Goal: Information Seeking & Learning: Learn about a topic

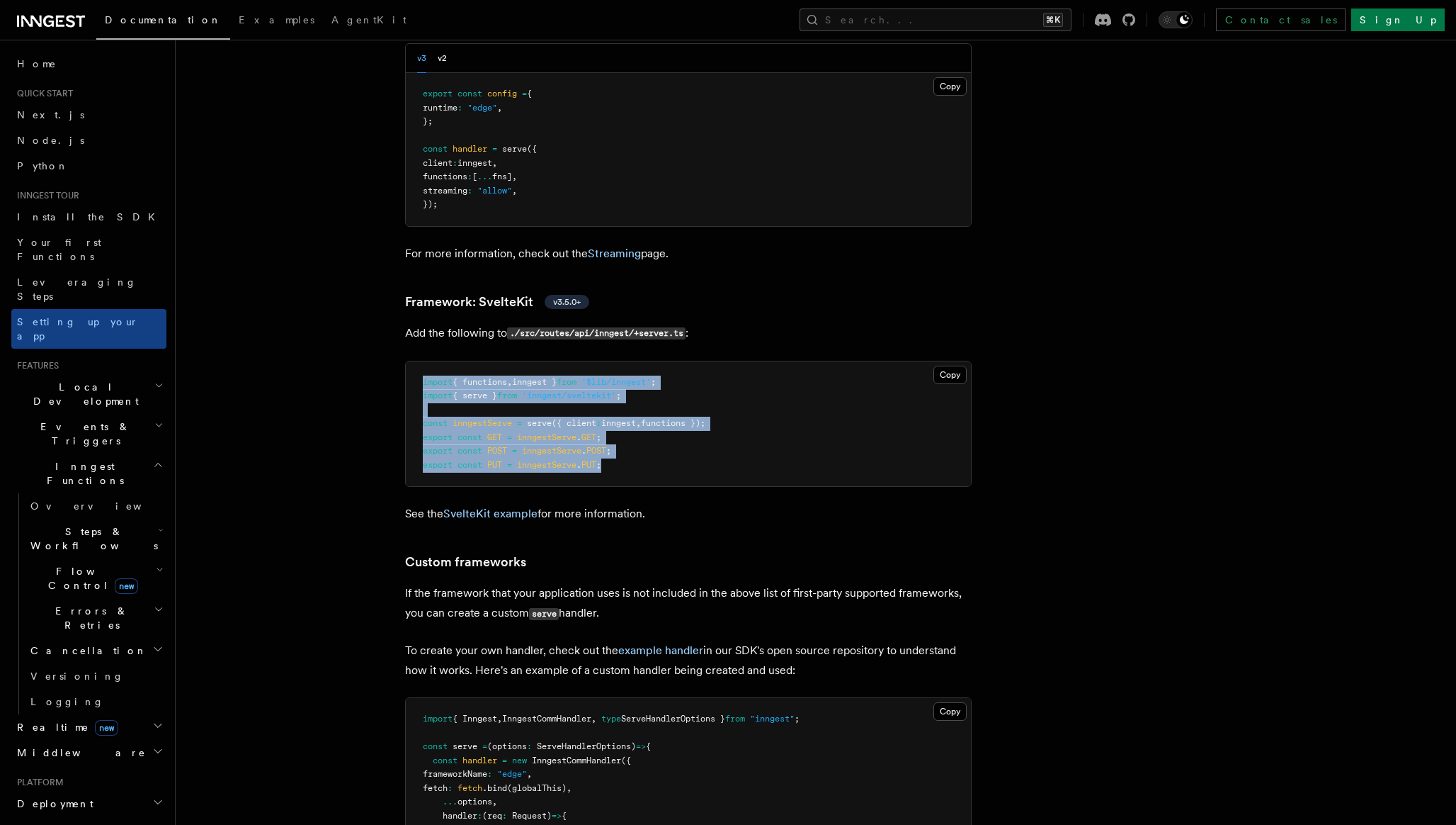
click at [119, 375] on h2 "Local Development" at bounding box center [89, 394] width 155 height 40
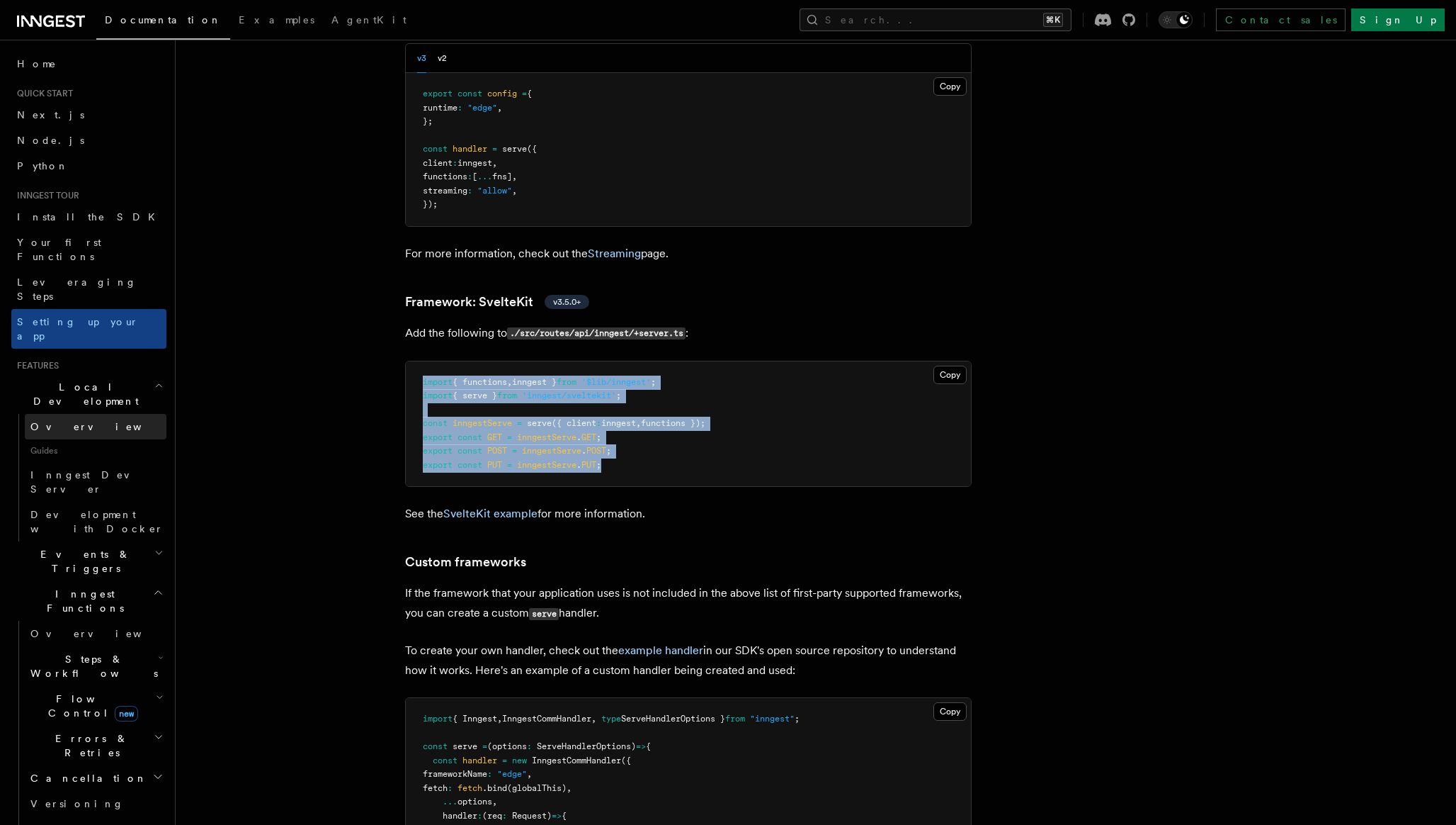
click at [58, 413] on link "Overview" at bounding box center [95, 426] width 141 height 26
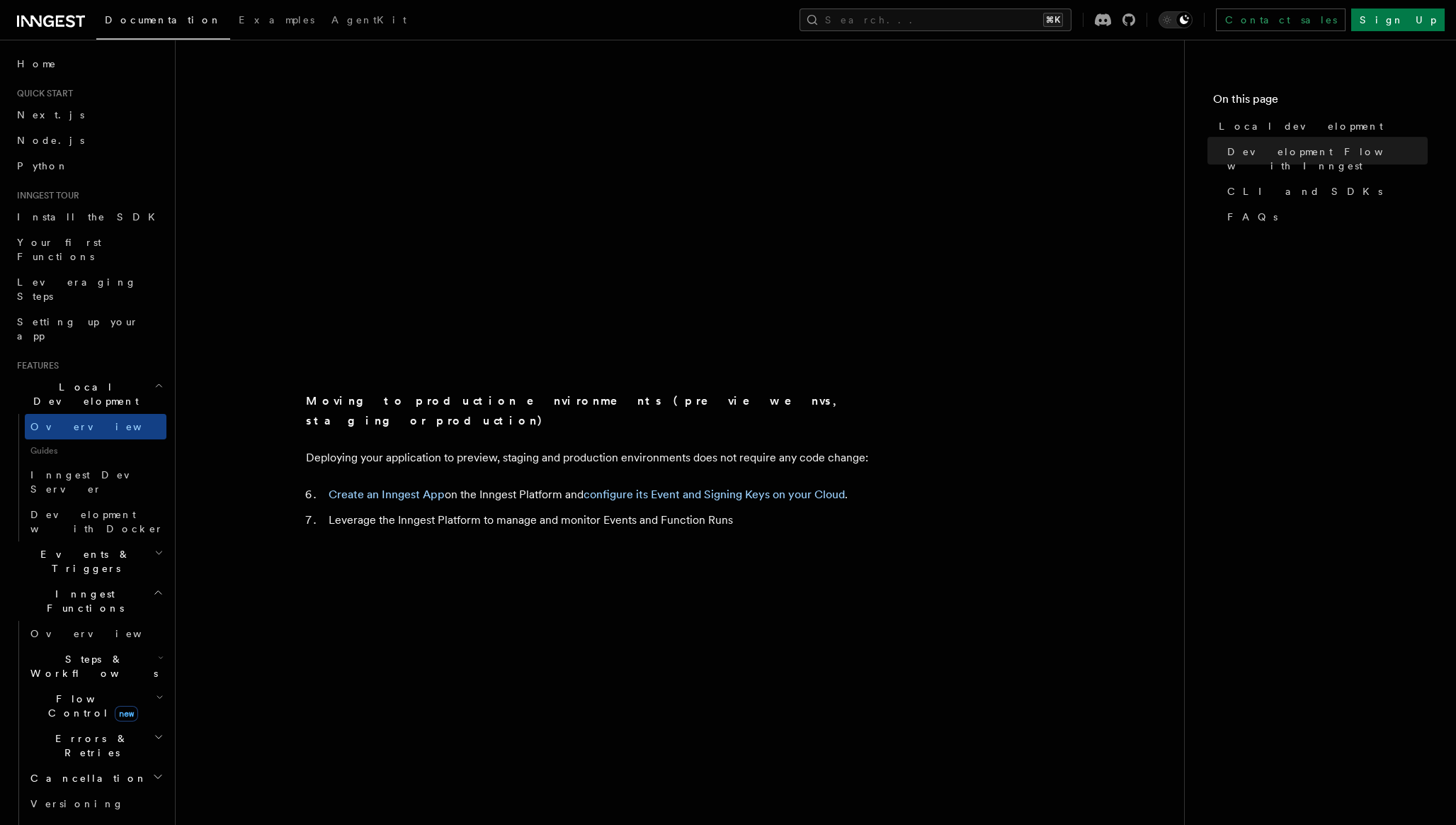
scroll to position [1033, 0]
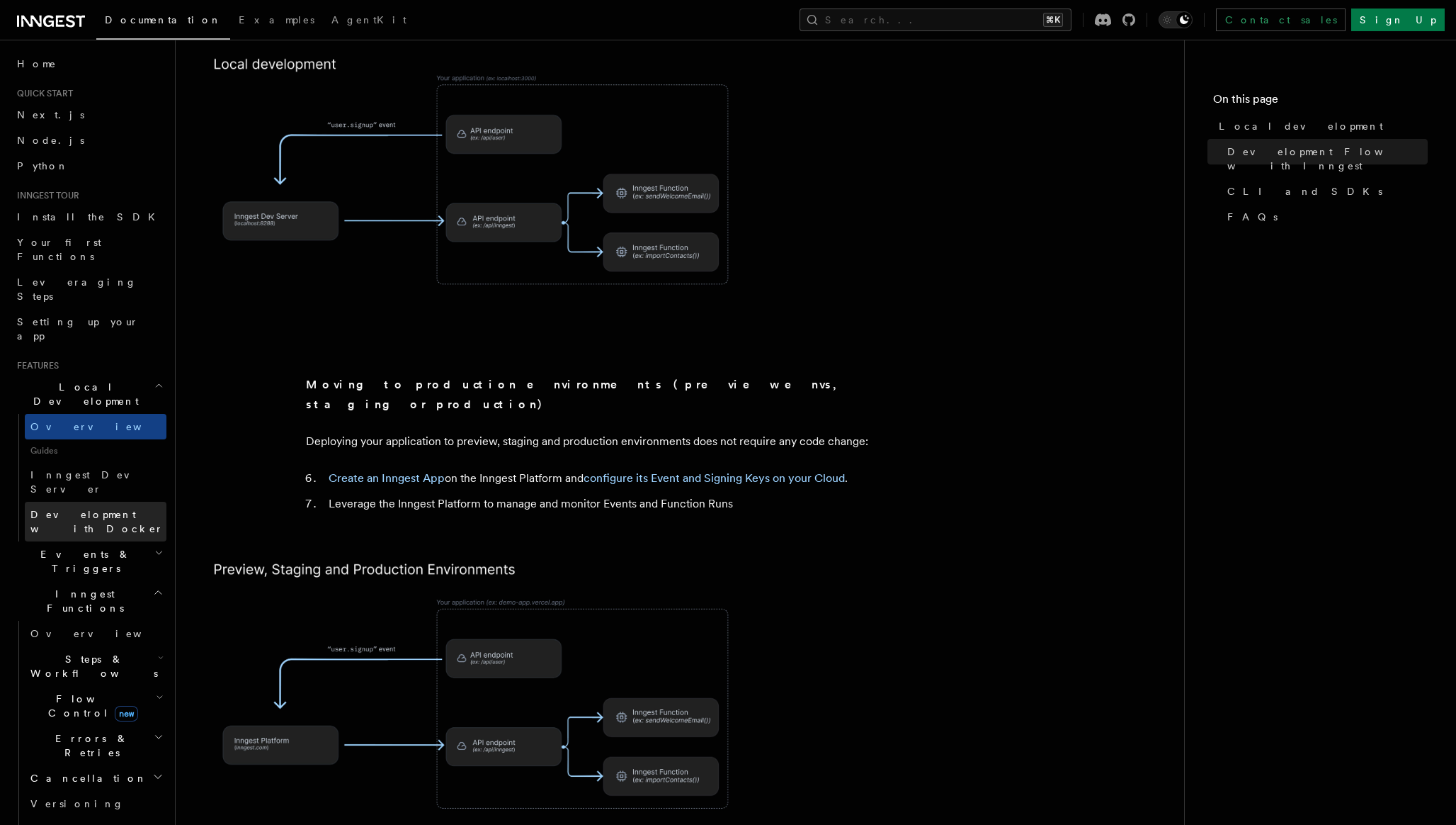
click at [93, 509] on span "Development with Docker" at bounding box center [97, 522] width 133 height 26
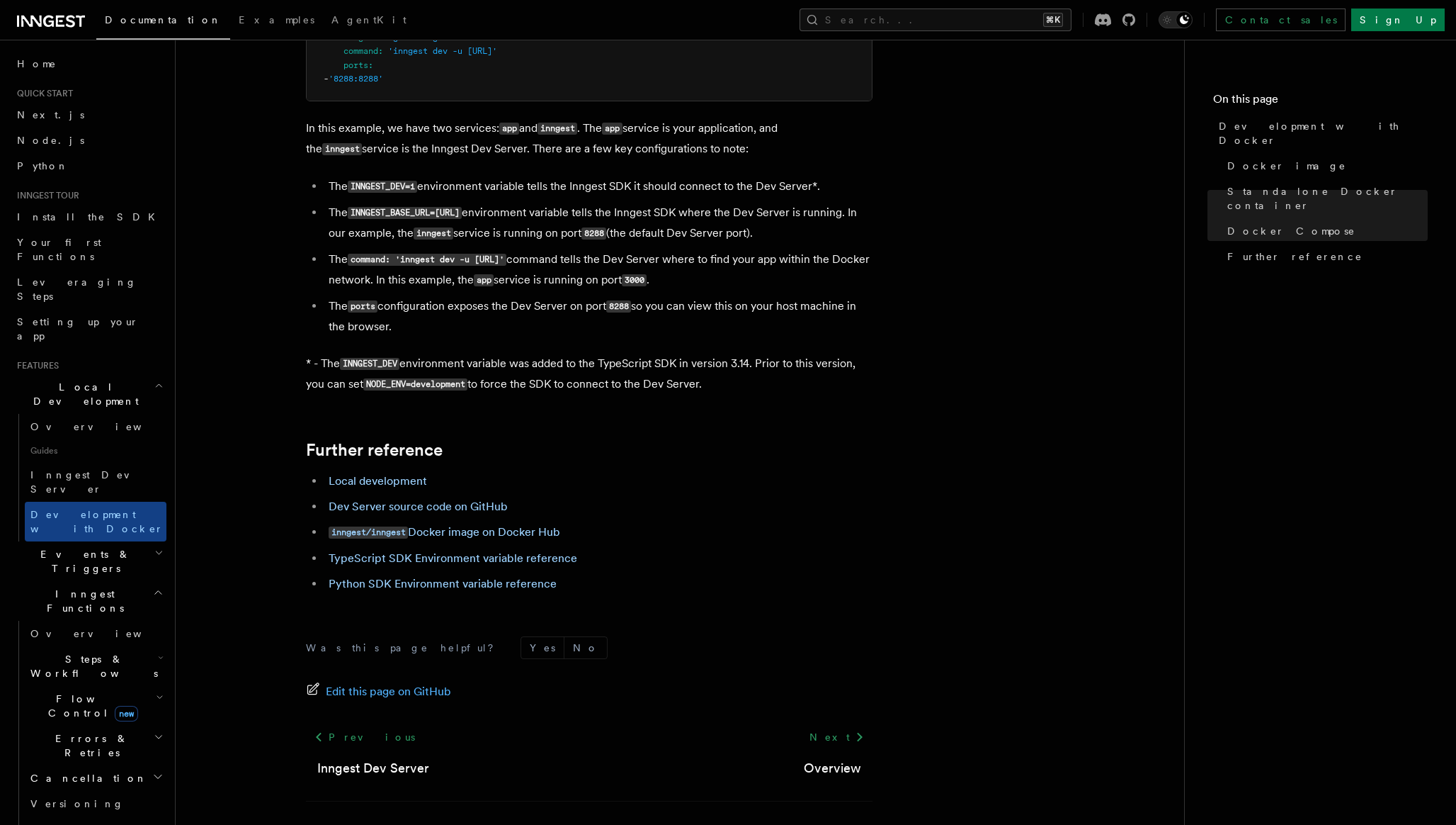
scroll to position [1205, 0]
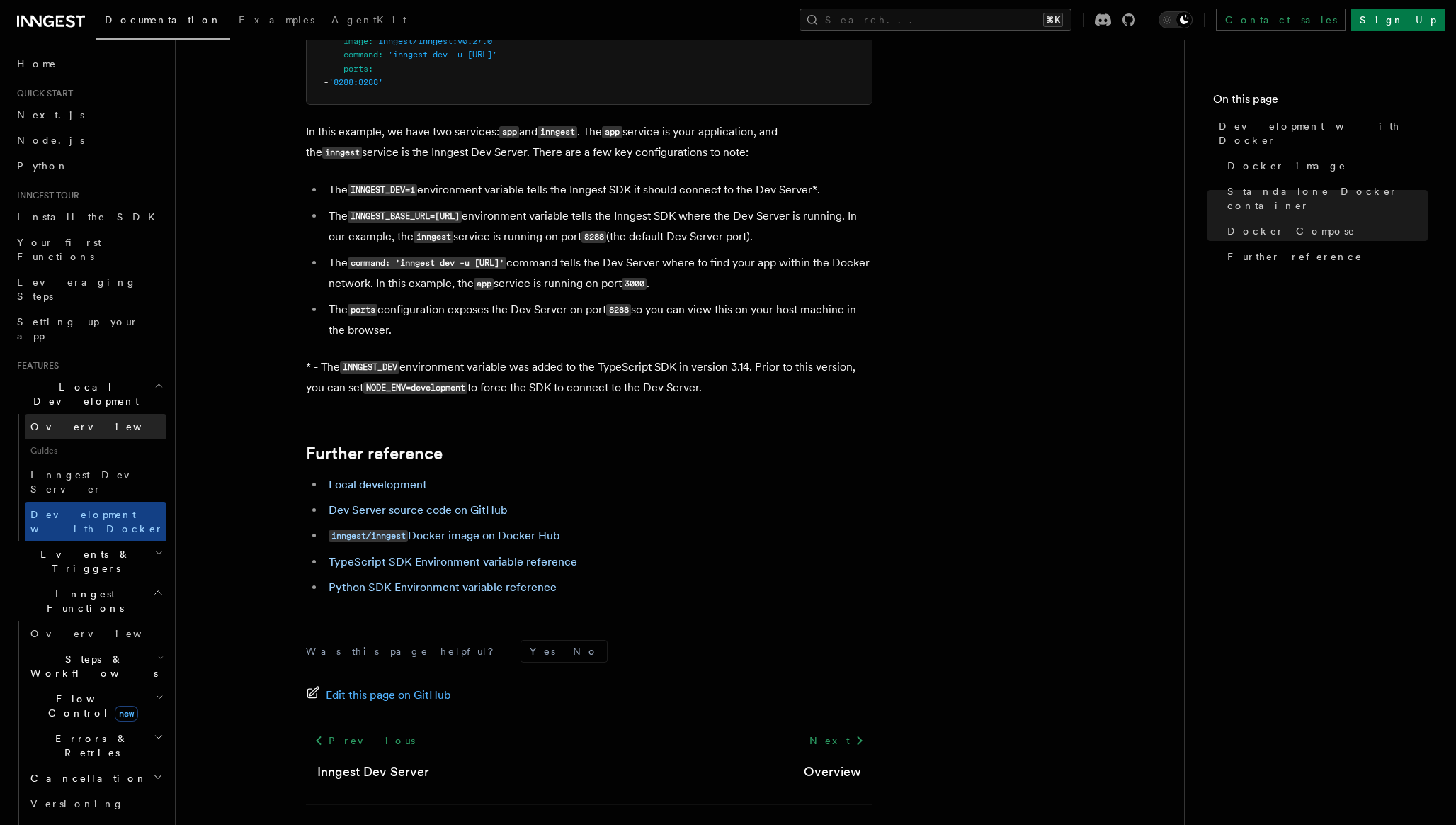
click at [63, 421] on span "Overview" at bounding box center [104, 426] width 146 height 11
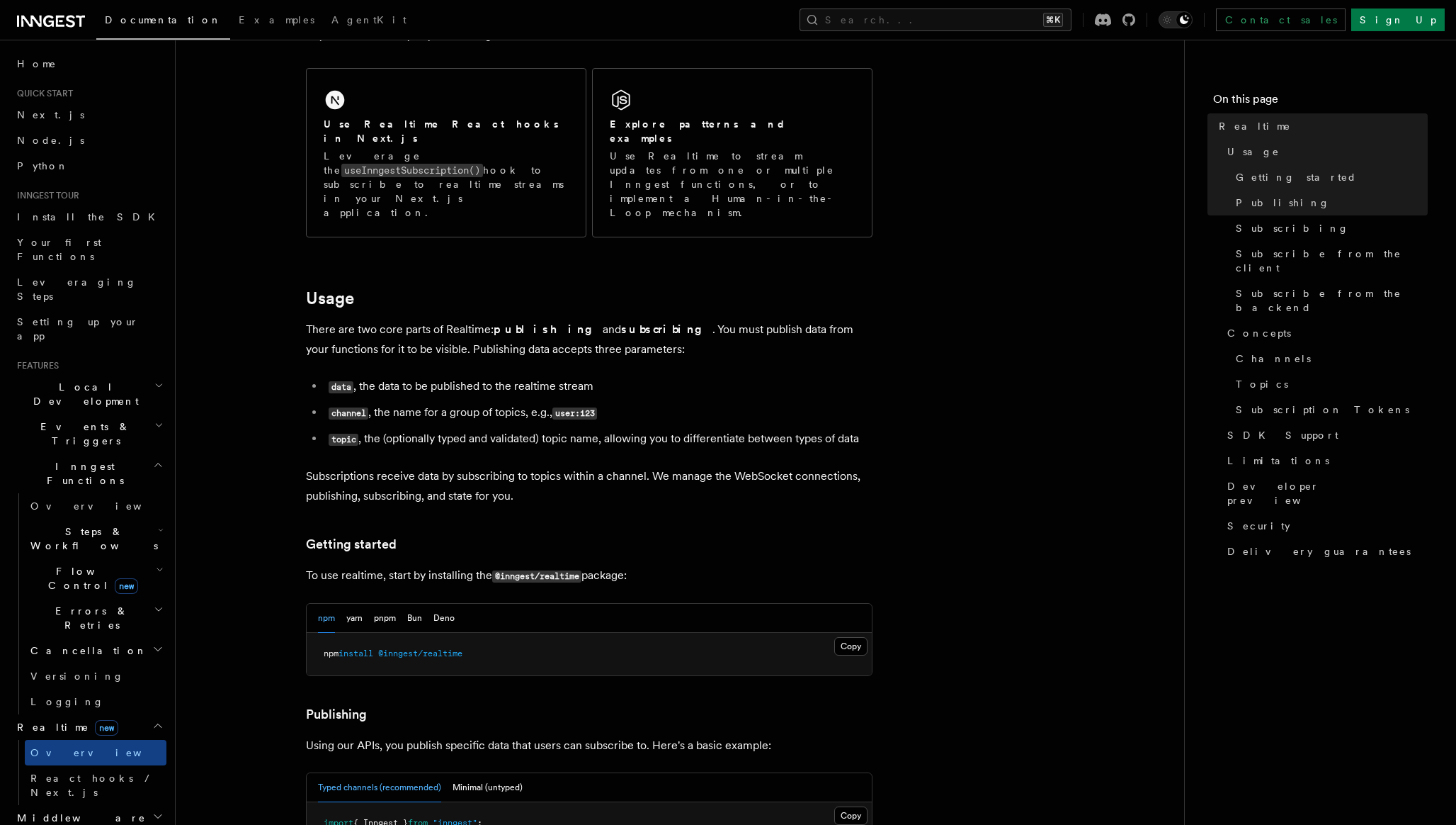
scroll to position [246, 0]
